Goal: Task Accomplishment & Management: Use online tool/utility

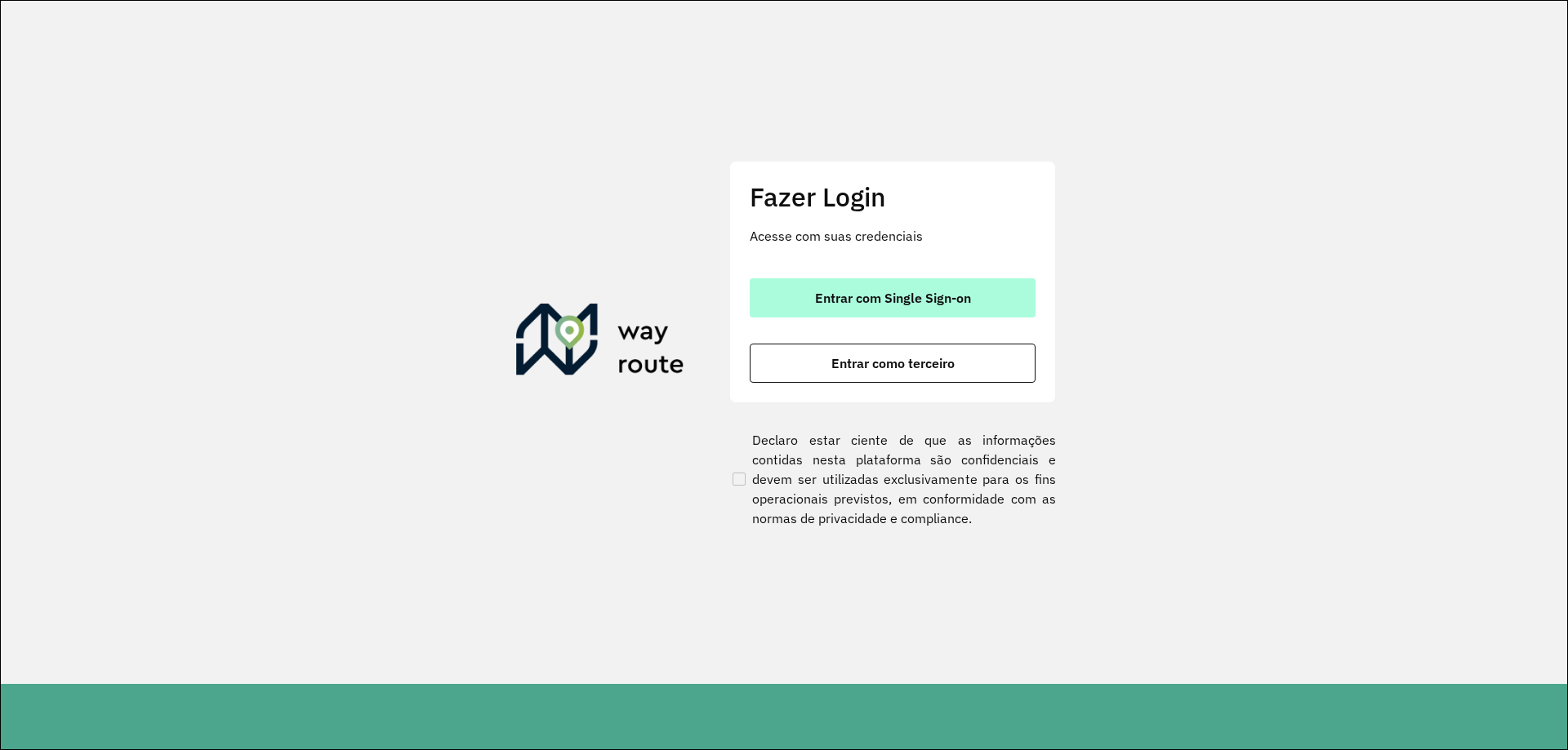
click at [877, 303] on span "Entrar com Single Sign-on" at bounding box center [893, 298] width 156 height 13
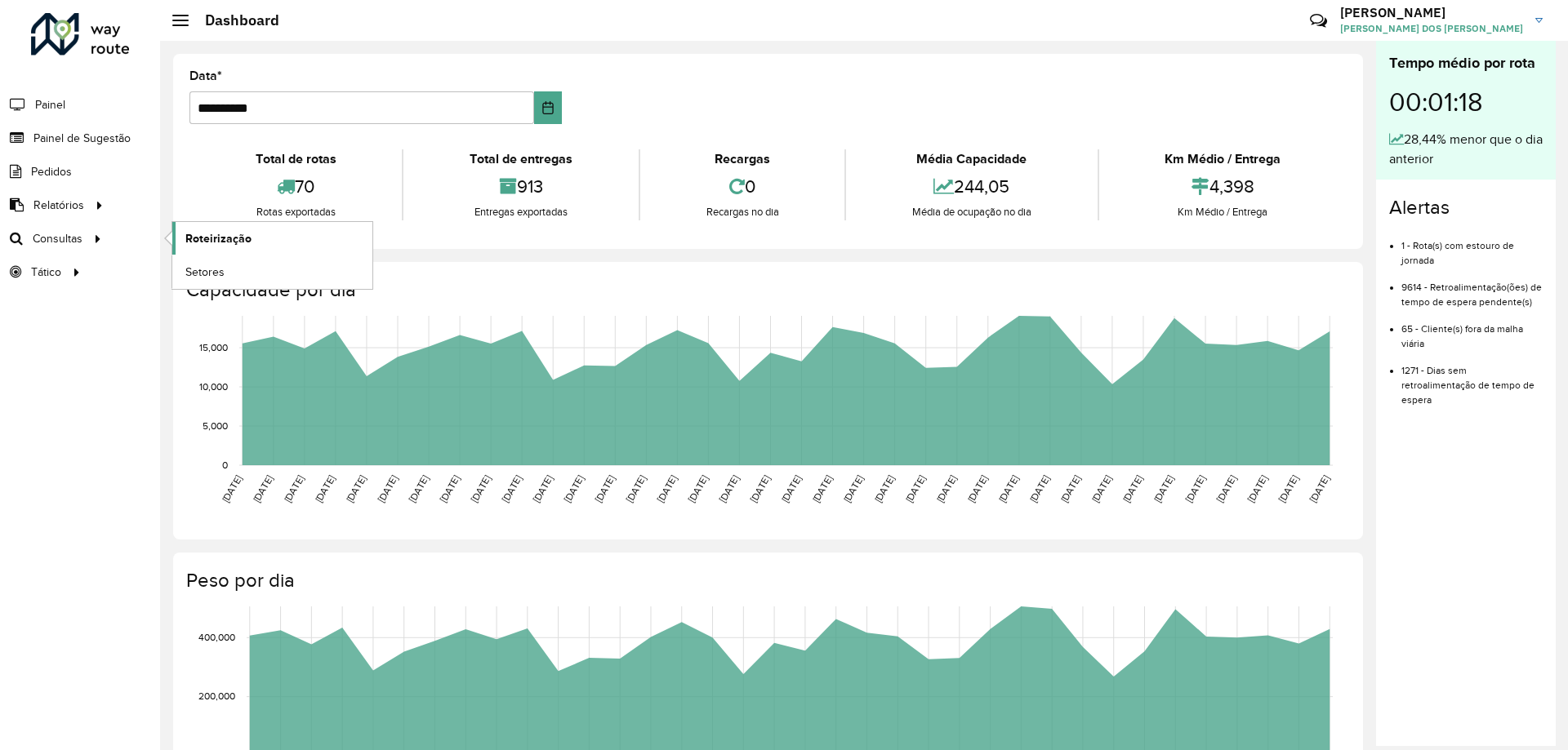
click at [230, 240] on span "Roteirização" at bounding box center [218, 239] width 66 height 17
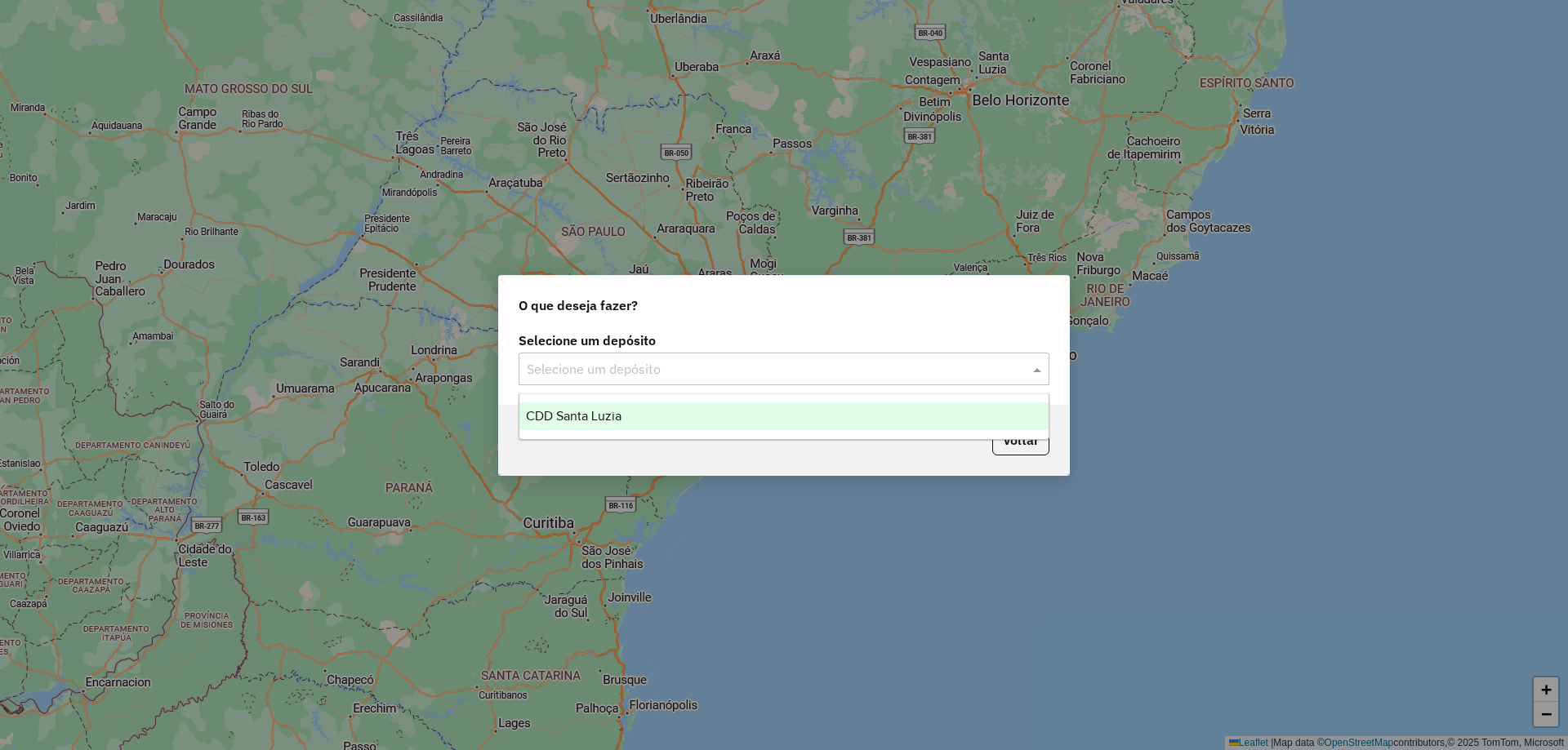
click at [642, 369] on input "text" at bounding box center [767, 370] width 482 height 20
click at [615, 425] on div "CDD Santa Luzia" at bounding box center [784, 416] width 530 height 27
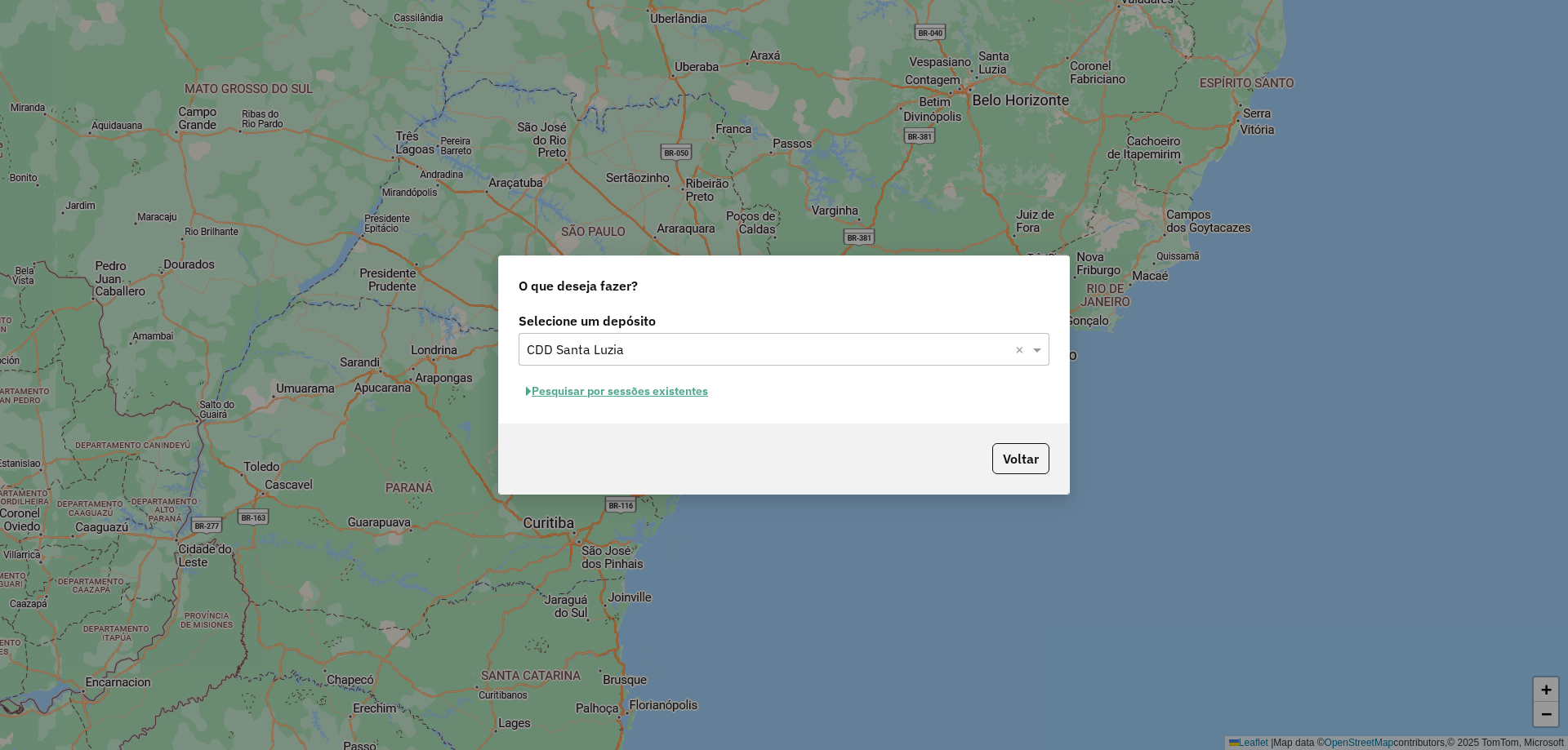
click at [648, 387] on button "Pesquisar por sessões existentes" at bounding box center [616, 392] width 197 height 25
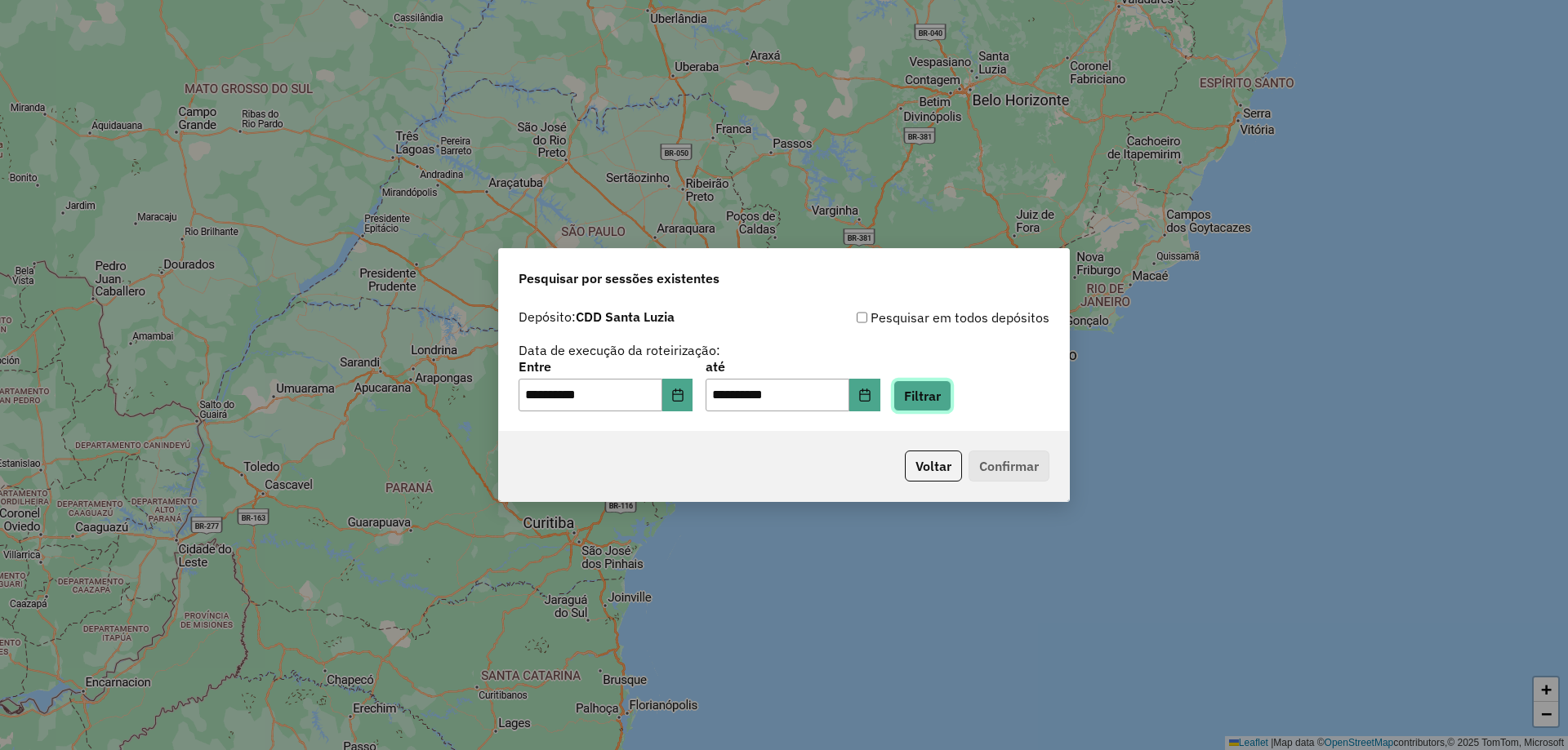
click at [950, 401] on button "Filtrar" at bounding box center [922, 395] width 58 height 31
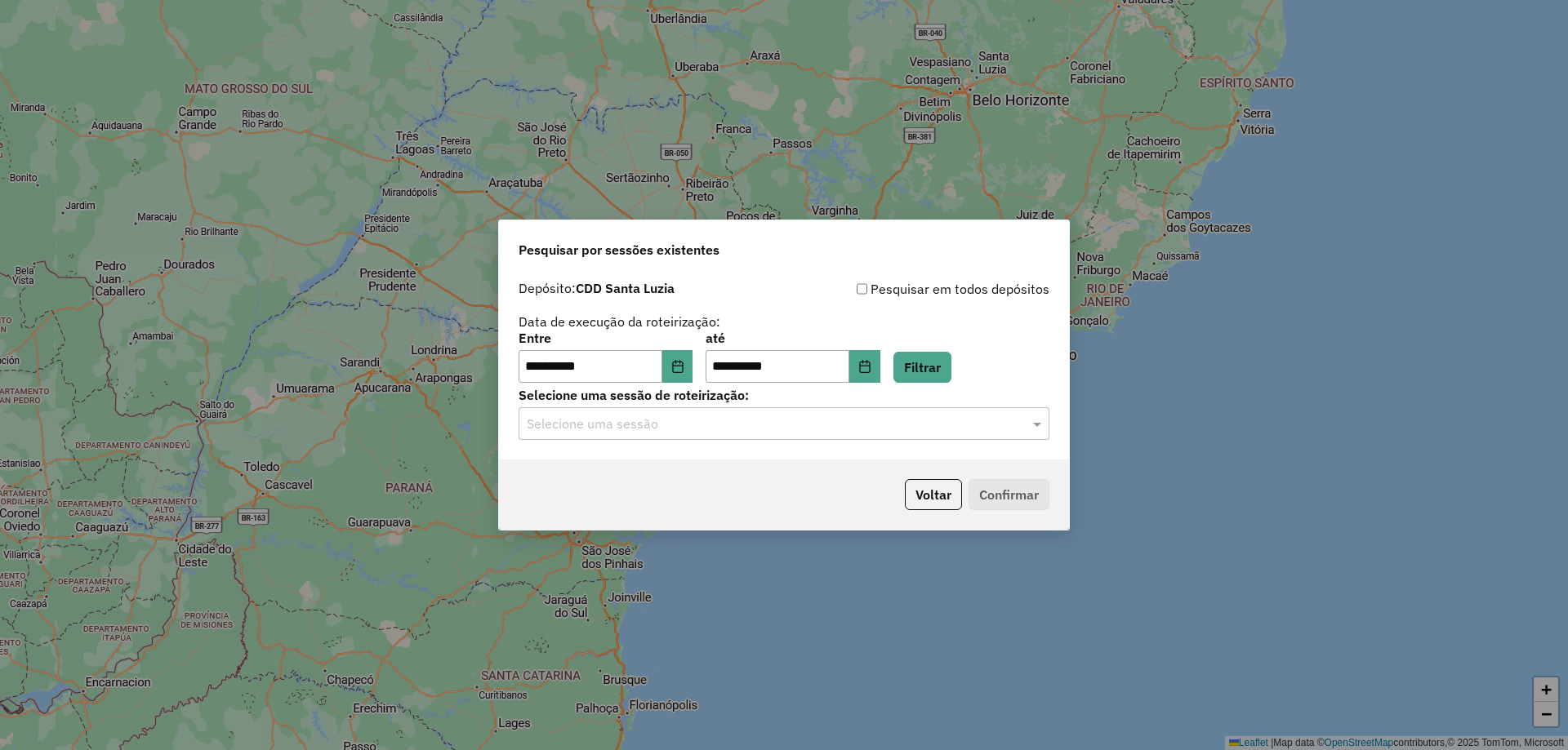
drag, startPoint x: 720, startPoint y: 422, endPoint x: 719, endPoint y: 433, distance: 11.0
click at [719, 425] on input "text" at bounding box center [767, 425] width 482 height 20
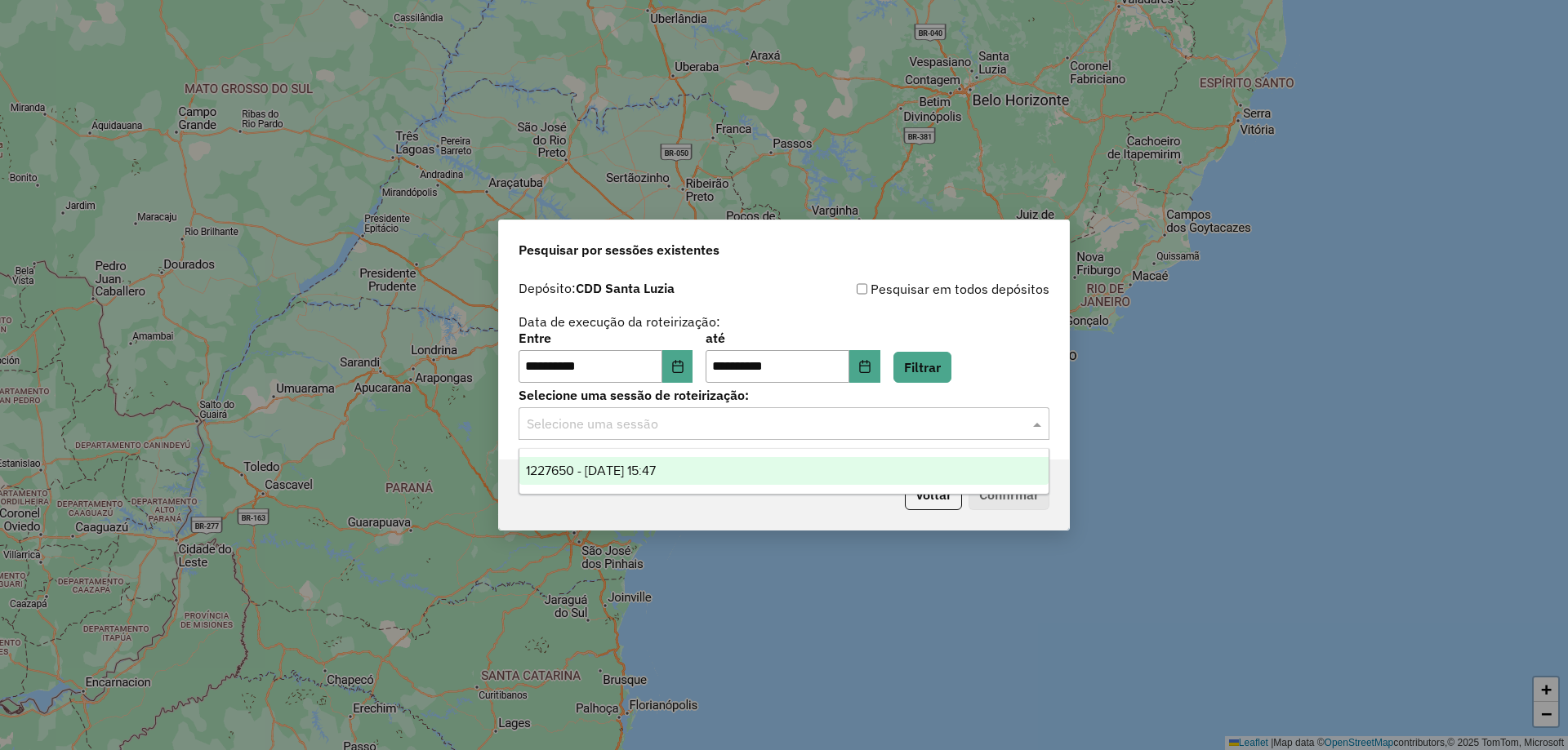
click at [656, 475] on span "1227650 - [DATE] 15:47" at bounding box center [591, 471] width 130 height 14
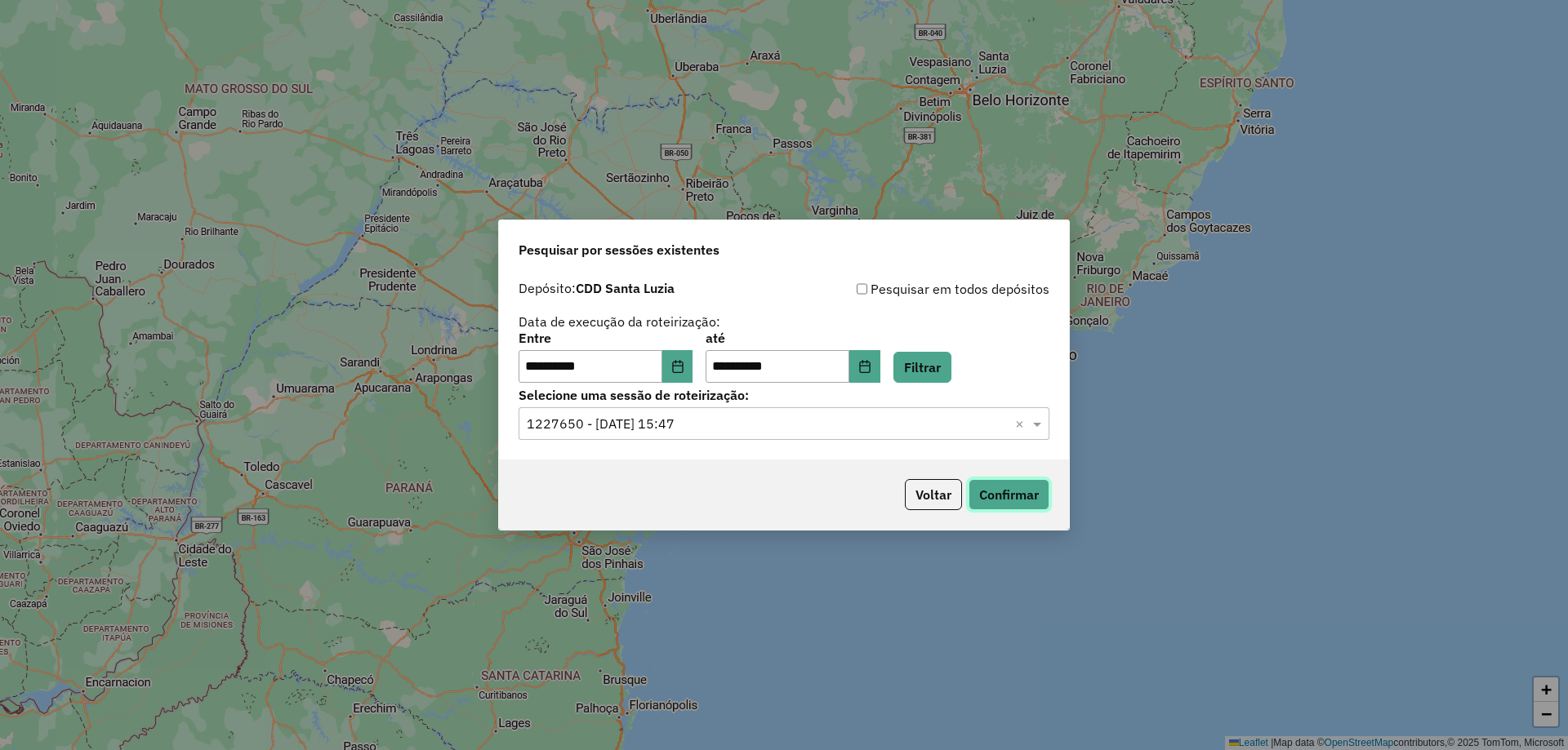
click at [1016, 494] on button "Confirmar" at bounding box center [1009, 494] width 81 height 31
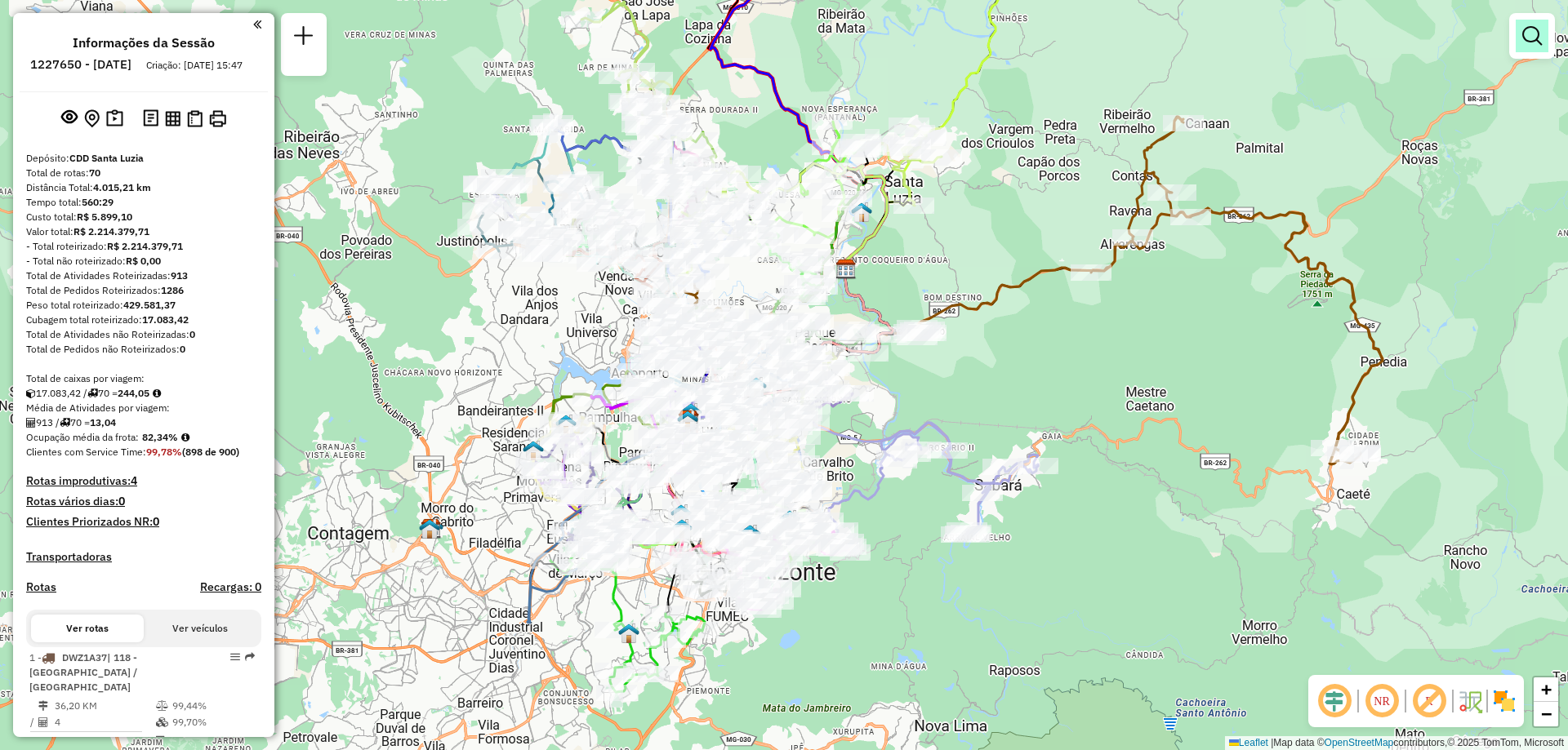
click at [1526, 41] on em at bounding box center [1532, 36] width 20 height 20
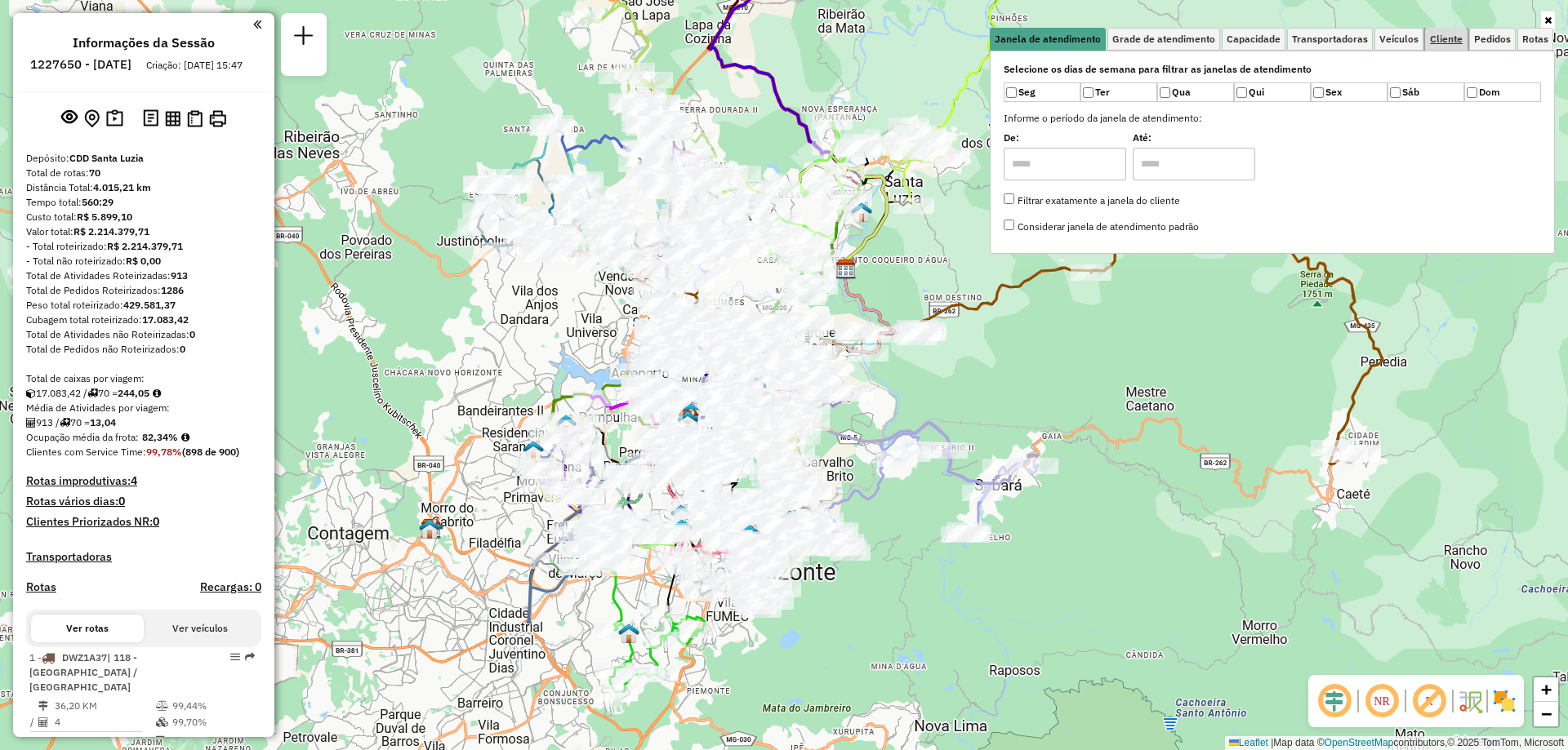
click at [1453, 39] on span "Cliente" at bounding box center [1446, 39] width 33 height 9
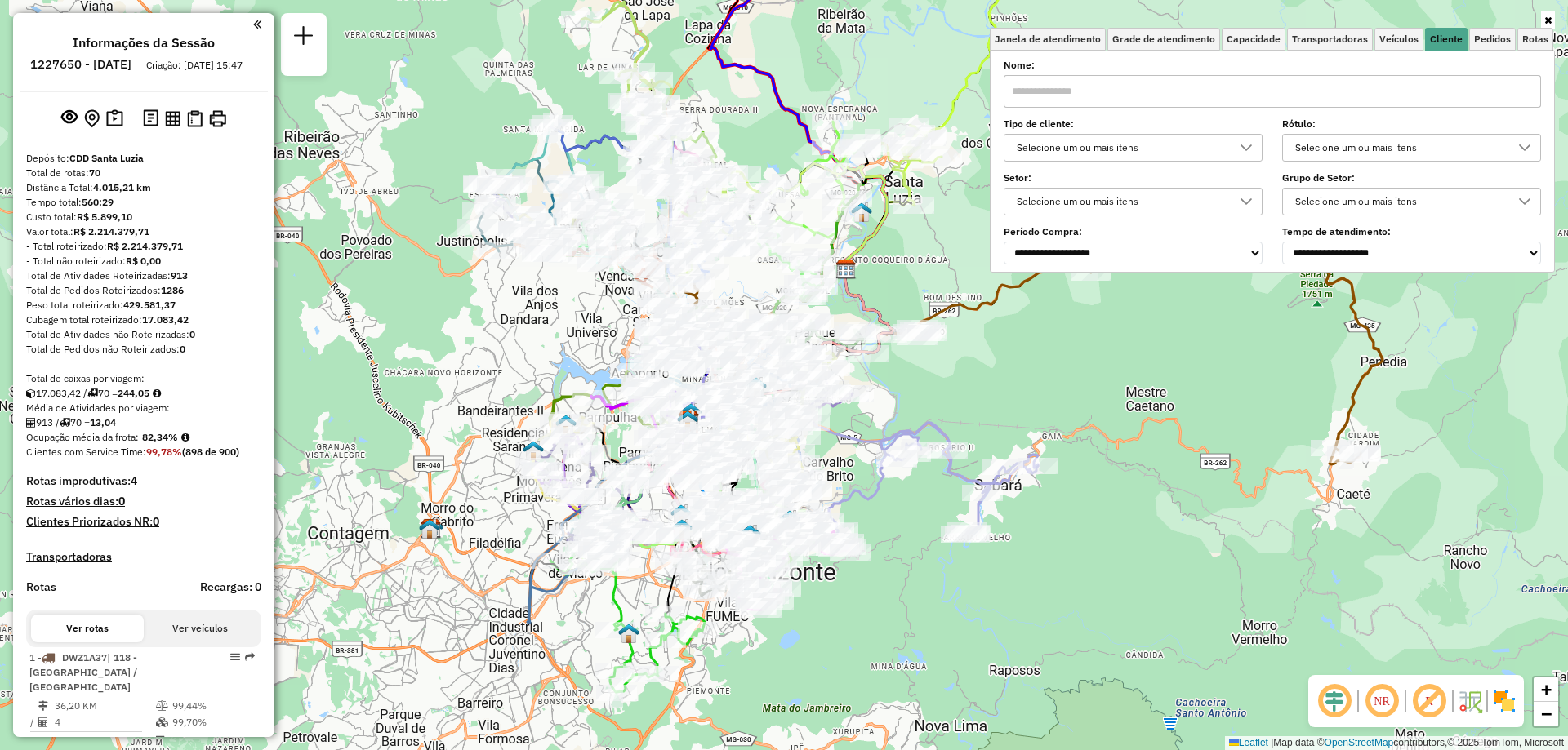
click at [1081, 151] on div "Selecione um ou mais itens" at bounding box center [1121, 148] width 220 height 26
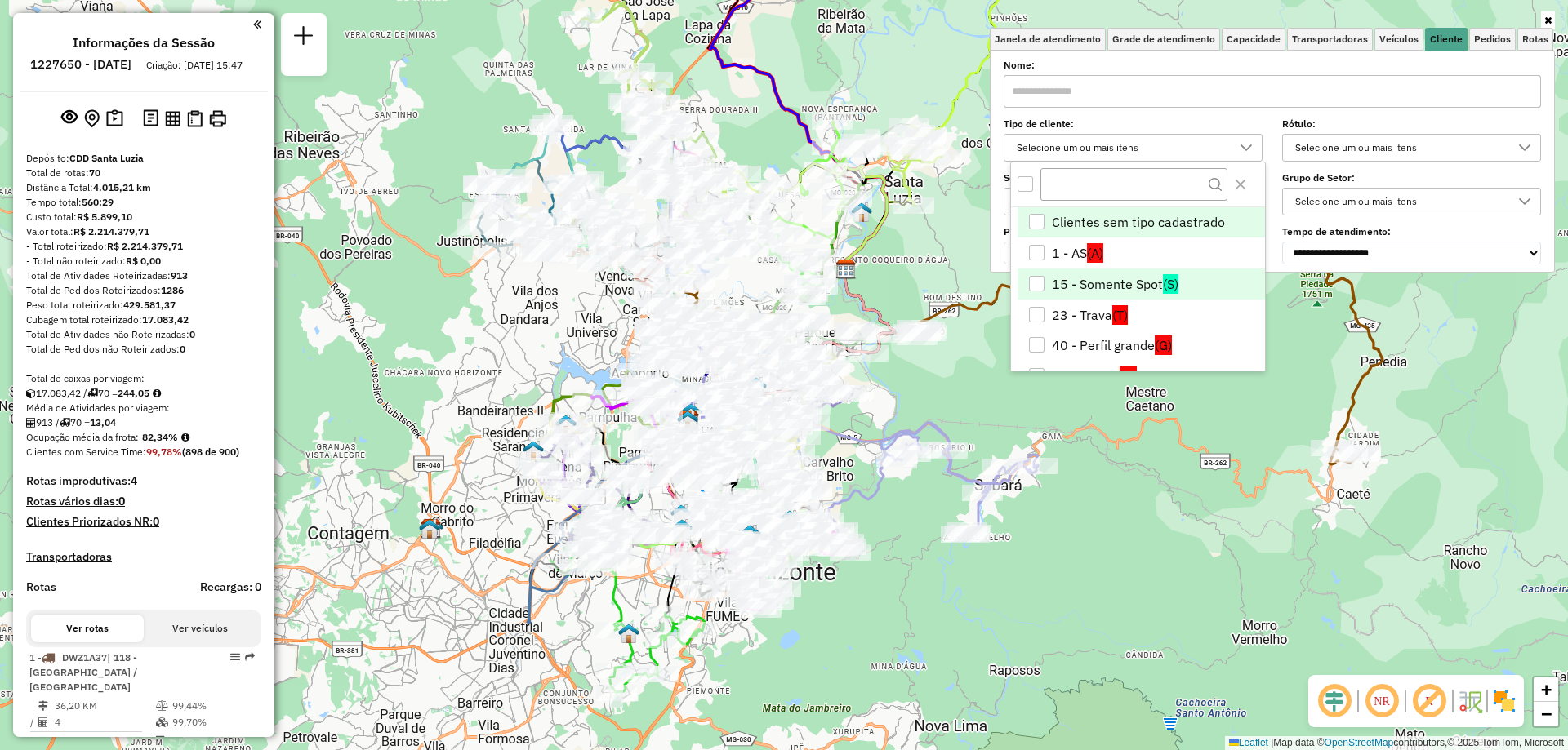
scroll to position [163, 0]
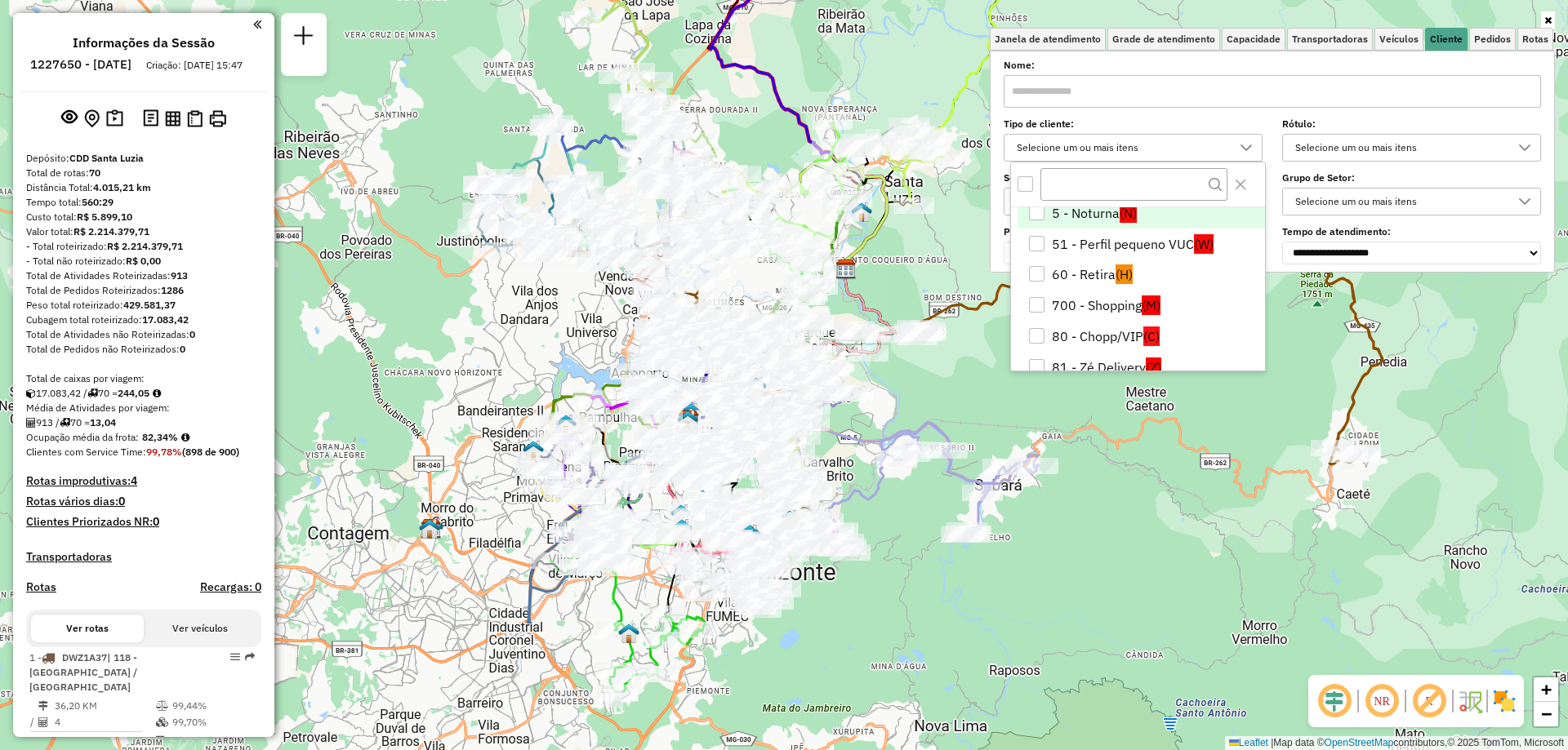
click at [1075, 209] on li "5 - Noturna (N)" at bounding box center [1141, 212] width 247 height 31
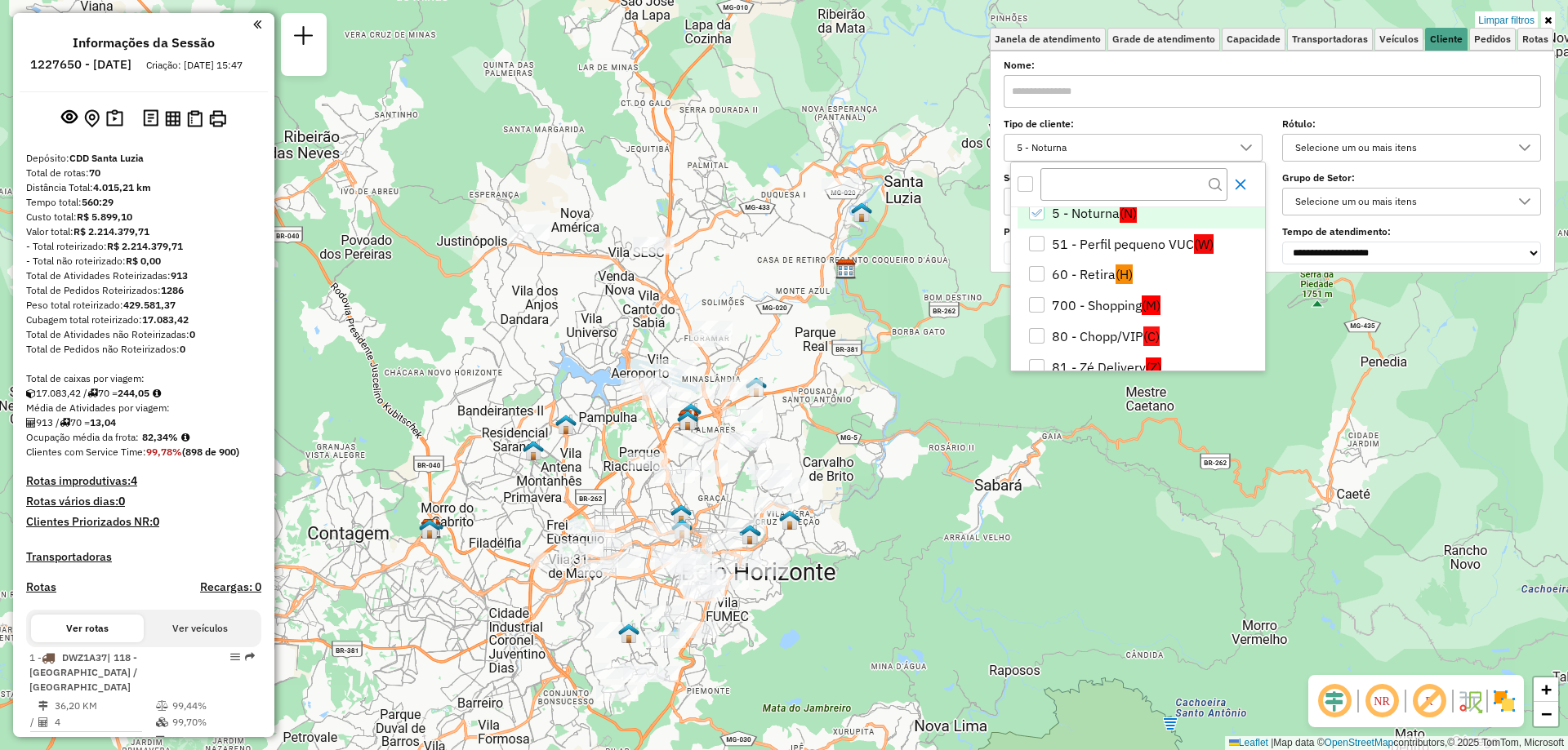
click at [1240, 187] on icon "Close" at bounding box center [1241, 185] width 13 height 13
